Goal: Task Accomplishment & Management: Manage account settings

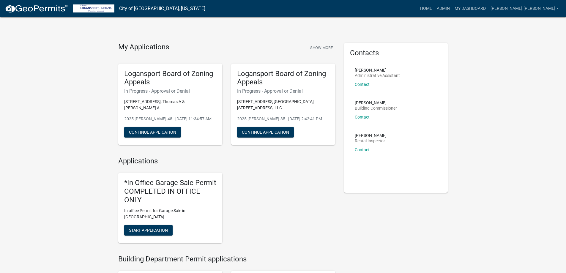
scroll to position [416, 0]
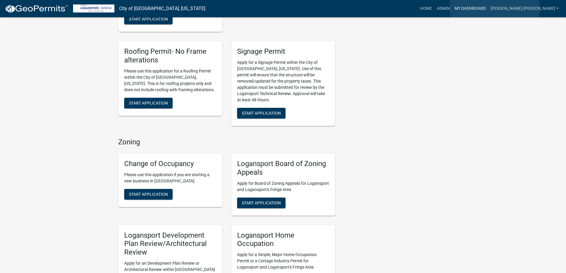
click at [489, 8] on link "My Dashboard" at bounding box center [471, 8] width 36 height 11
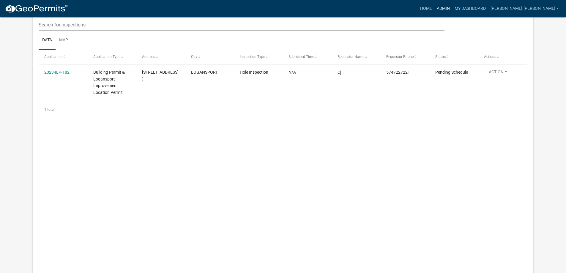
click at [453, 7] on link "Admin" at bounding box center [444, 8] width 18 height 11
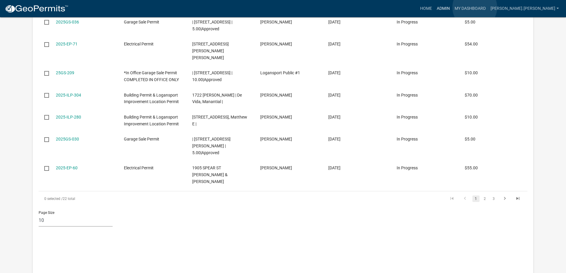
scroll to position [7, 0]
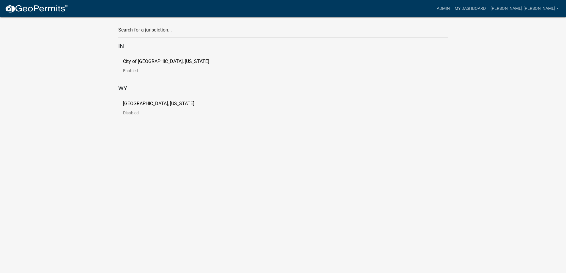
click at [141, 63] on p "City of [GEOGRAPHIC_DATA], [US_STATE]" at bounding box center [166, 61] width 86 height 5
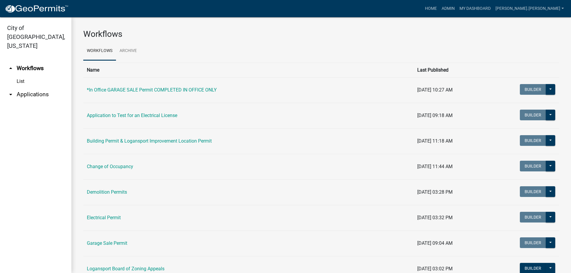
click at [33, 87] on link "arrow_drop_down Applications" at bounding box center [35, 94] width 71 height 14
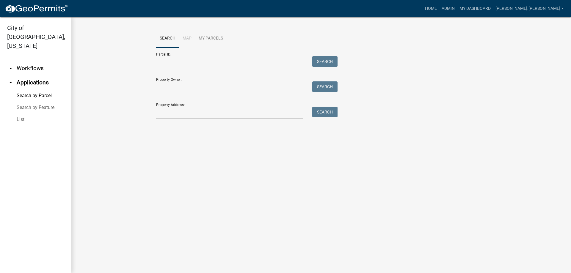
click at [23, 114] on link "List" at bounding box center [35, 120] width 71 height 12
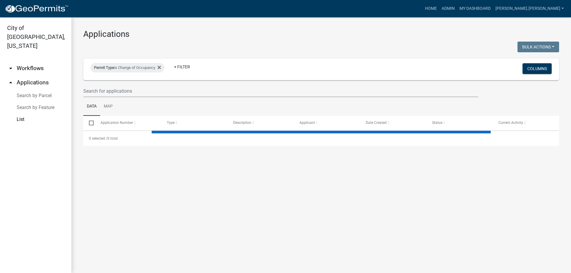
select select "3: 100"
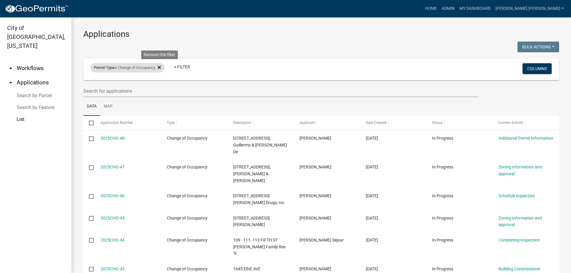
click at [161, 67] on icon at bounding box center [159, 67] width 3 height 3
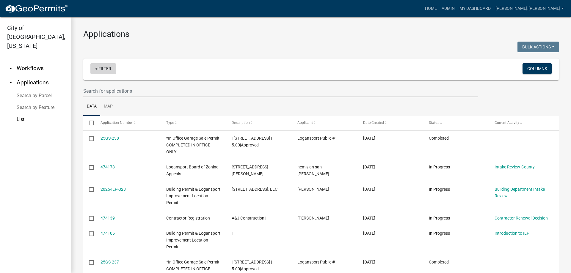
click at [108, 70] on link "+ Filter" at bounding box center [103, 68] width 26 height 11
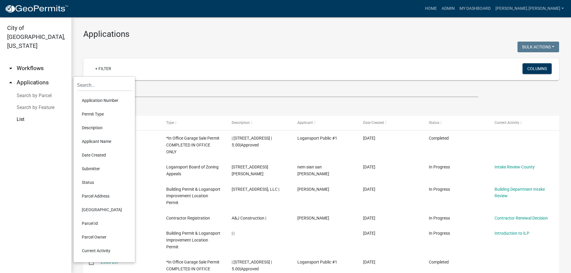
click at [95, 114] on li "Permit Type" at bounding box center [104, 114] width 54 height 14
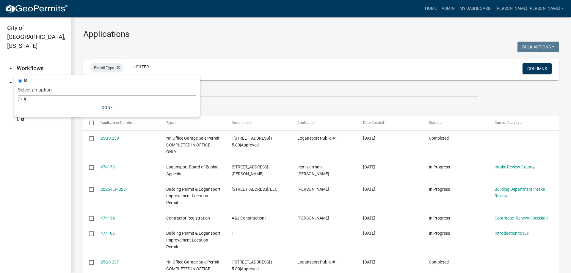
click at [105, 94] on select "Select an option *In Office GARAGE SALE Permit COMPLETED IN OFFICE ONLY Applica…" at bounding box center [107, 90] width 178 height 12
select select "5374a497-29e9-4139-8594-833f9e4fb562"
click at [52, 84] on select "Select an option *In Office GARAGE SALE Permit COMPLETED IN OFFICE ONLY Applica…" at bounding box center [107, 90] width 178 height 12
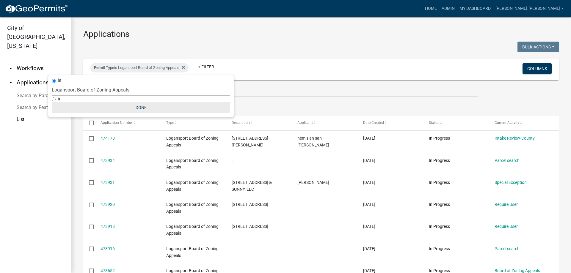
click at [141, 108] on button "Done" at bounding box center [141, 107] width 178 height 11
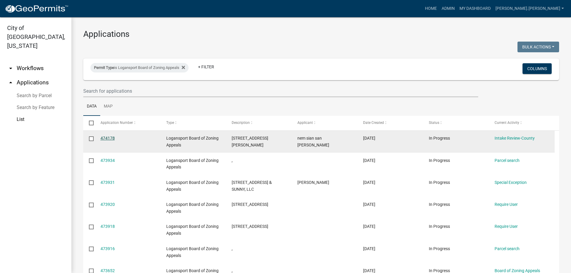
click at [106, 137] on link "474178" at bounding box center [108, 138] width 14 height 5
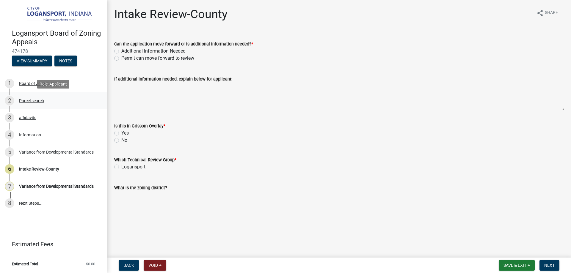
click at [31, 102] on div "Parcel search" at bounding box center [31, 101] width 25 height 4
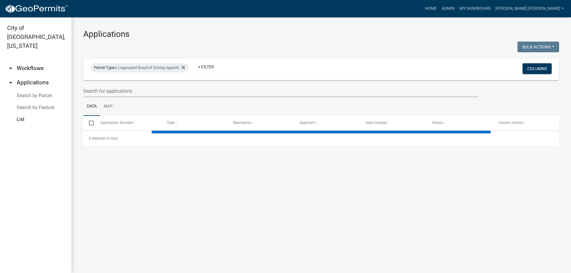
select select "3: 100"
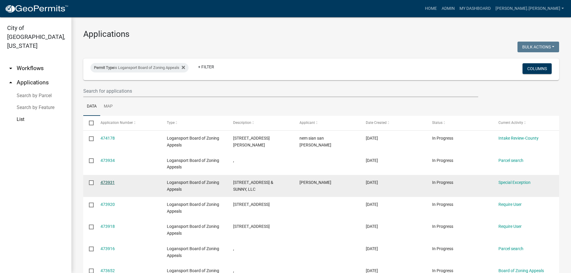
click at [108, 181] on link "473931" at bounding box center [108, 182] width 14 height 5
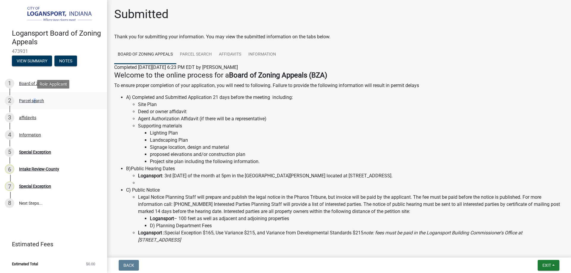
click at [34, 102] on div "Parcel search" at bounding box center [31, 101] width 25 height 4
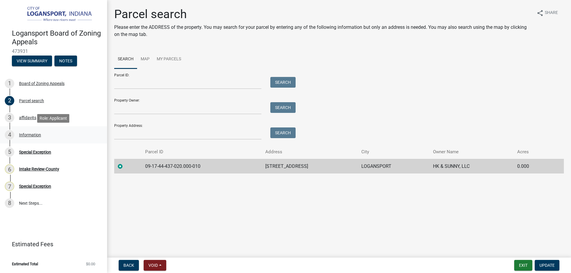
click at [29, 137] on div "Information" at bounding box center [30, 135] width 22 height 4
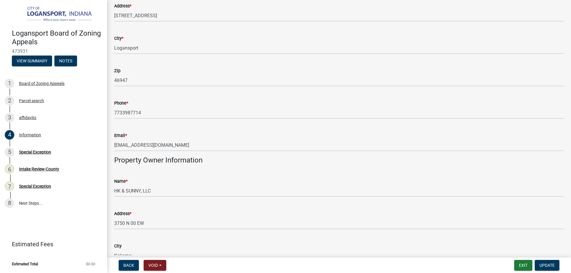
scroll to position [28, 0]
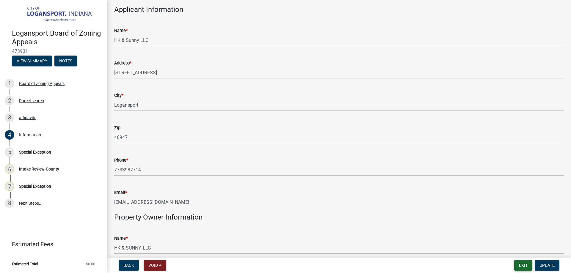
click at [528, 266] on button "Exit" at bounding box center [523, 265] width 18 height 11
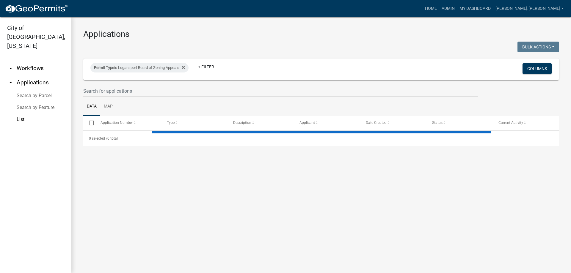
select select "3: 100"
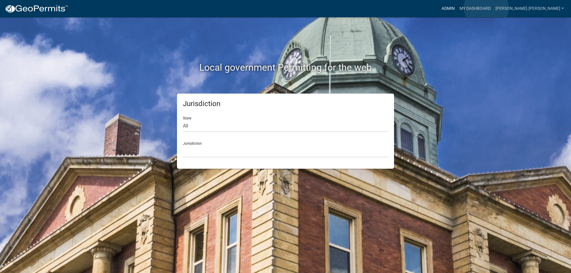
click at [457, 8] on link "Admin" at bounding box center [448, 8] width 18 height 11
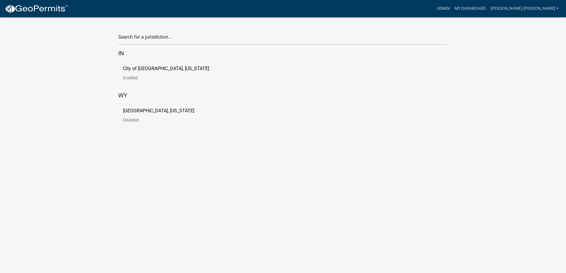
click at [150, 69] on p "City of [GEOGRAPHIC_DATA], [US_STATE]" at bounding box center [166, 68] width 86 height 5
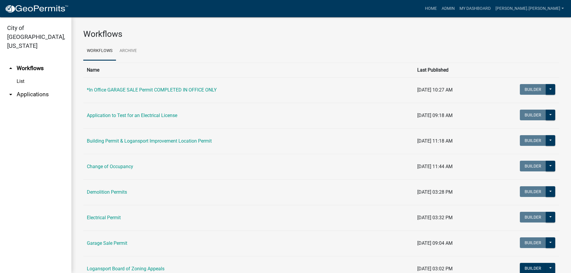
click at [39, 89] on link "arrow_drop_down Applications" at bounding box center [35, 94] width 71 height 14
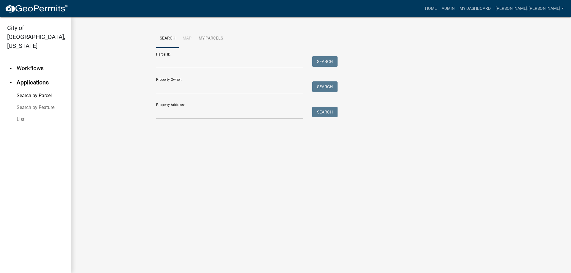
click at [21, 114] on link "List" at bounding box center [35, 120] width 71 height 12
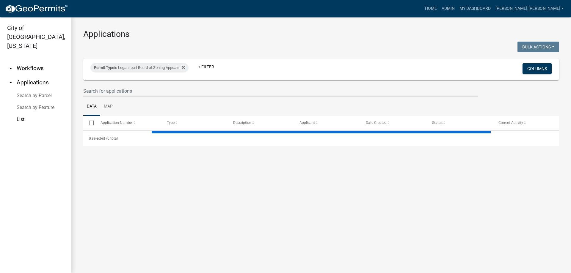
select select "3: 100"
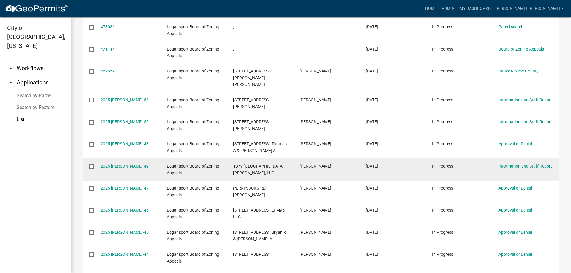
scroll to position [268, 0]
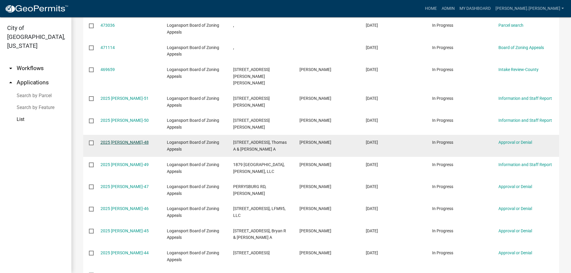
click at [134, 140] on link "2025 [PERSON_NAME]-48" at bounding box center [125, 142] width 48 height 5
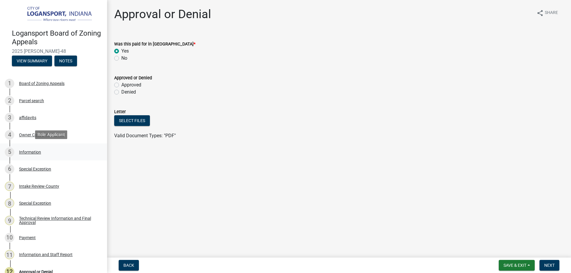
click at [29, 150] on div "Information" at bounding box center [30, 152] width 22 height 4
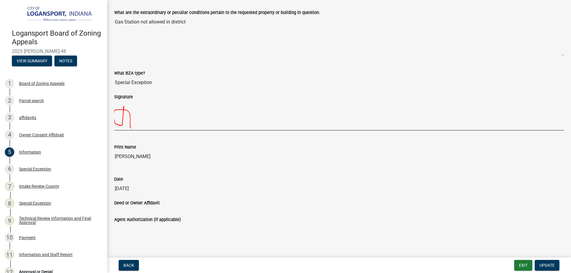
scroll to position [651, 0]
click at [31, 169] on div "Special Exception" at bounding box center [35, 169] width 32 height 4
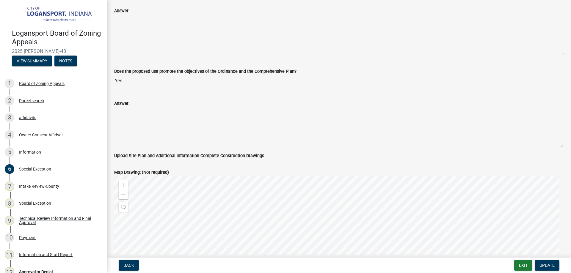
scroll to position [1338, 0]
